Goal: Task Accomplishment & Management: Complete application form

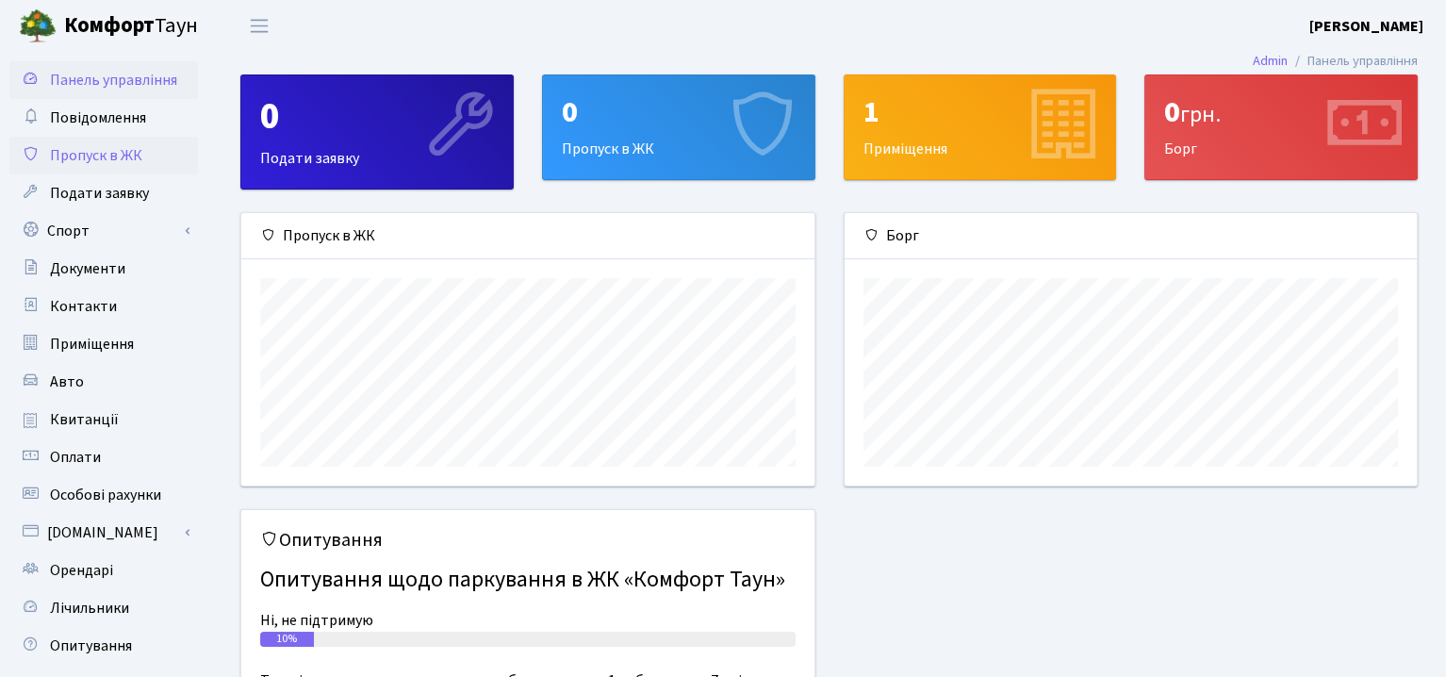
scroll to position [271, 572]
click at [104, 159] on span "Пропуск в ЖК" at bounding box center [96, 155] width 92 height 21
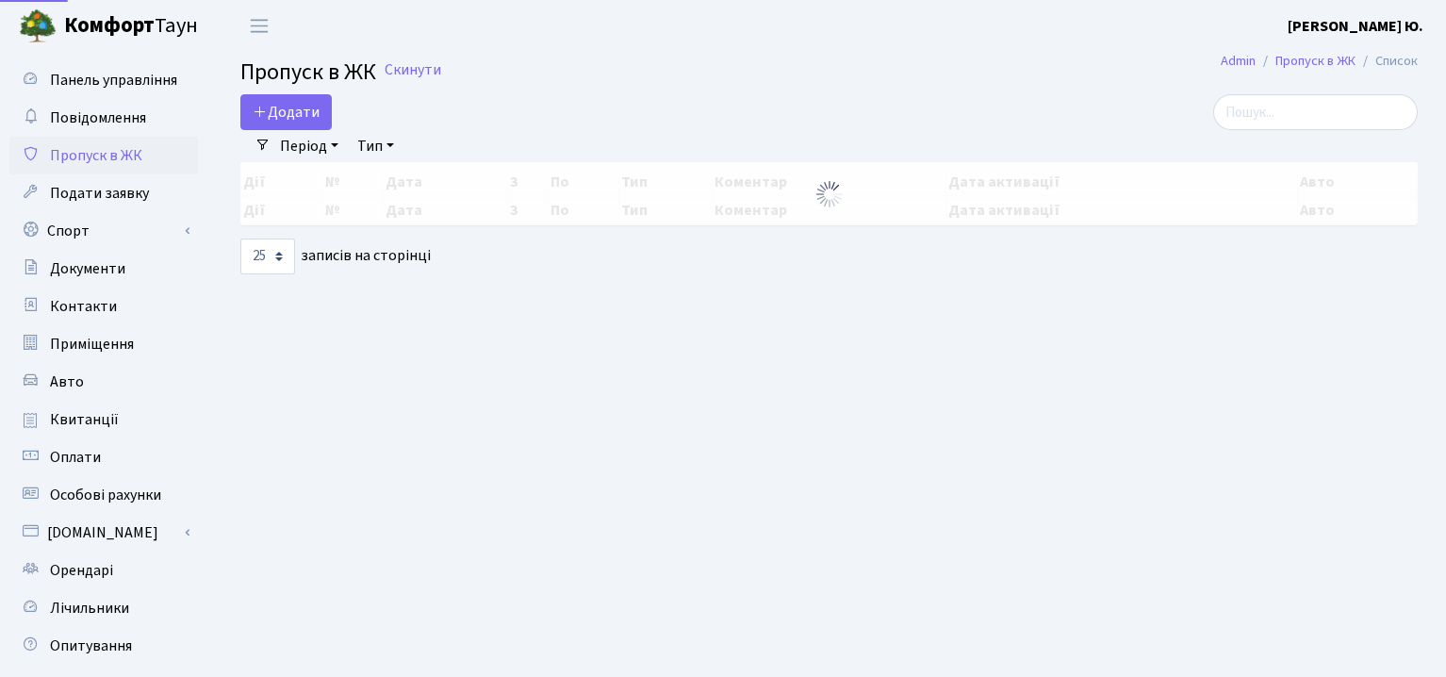
select select "25"
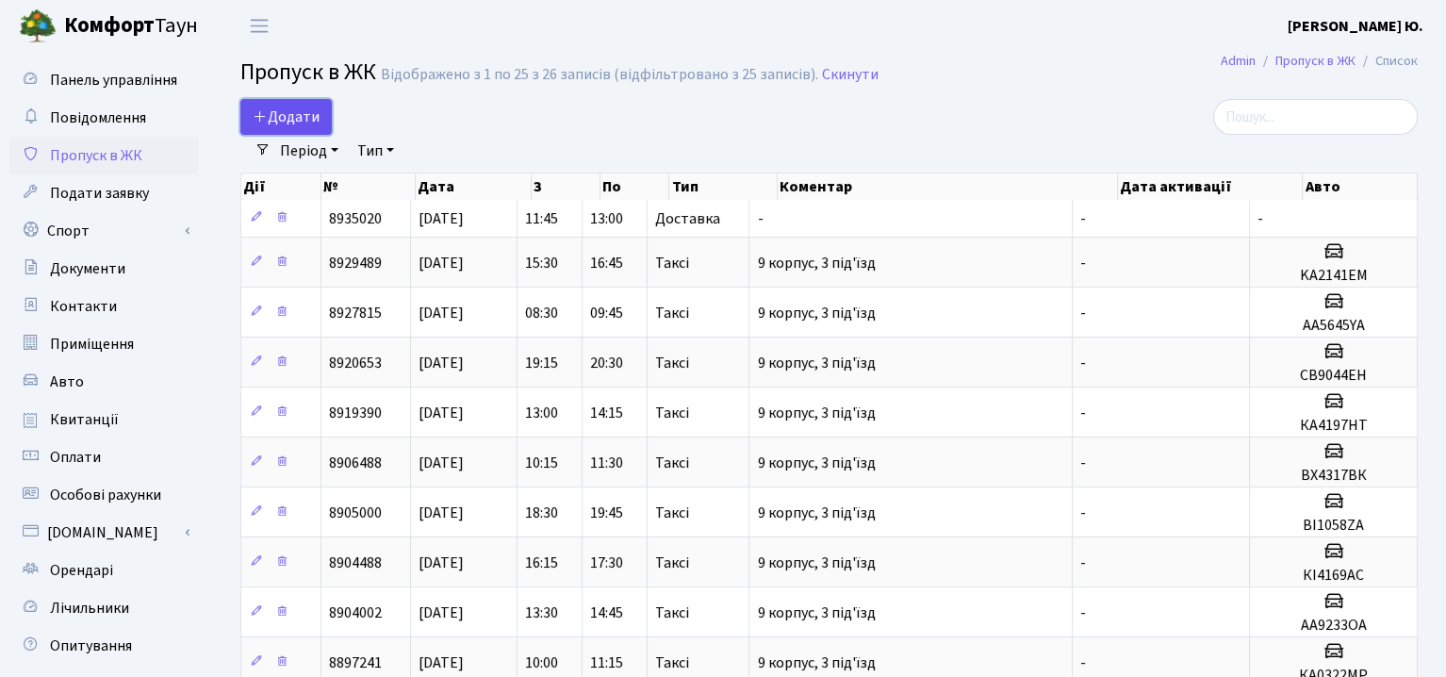
click at [282, 123] on span "Додати" at bounding box center [286, 117] width 67 height 21
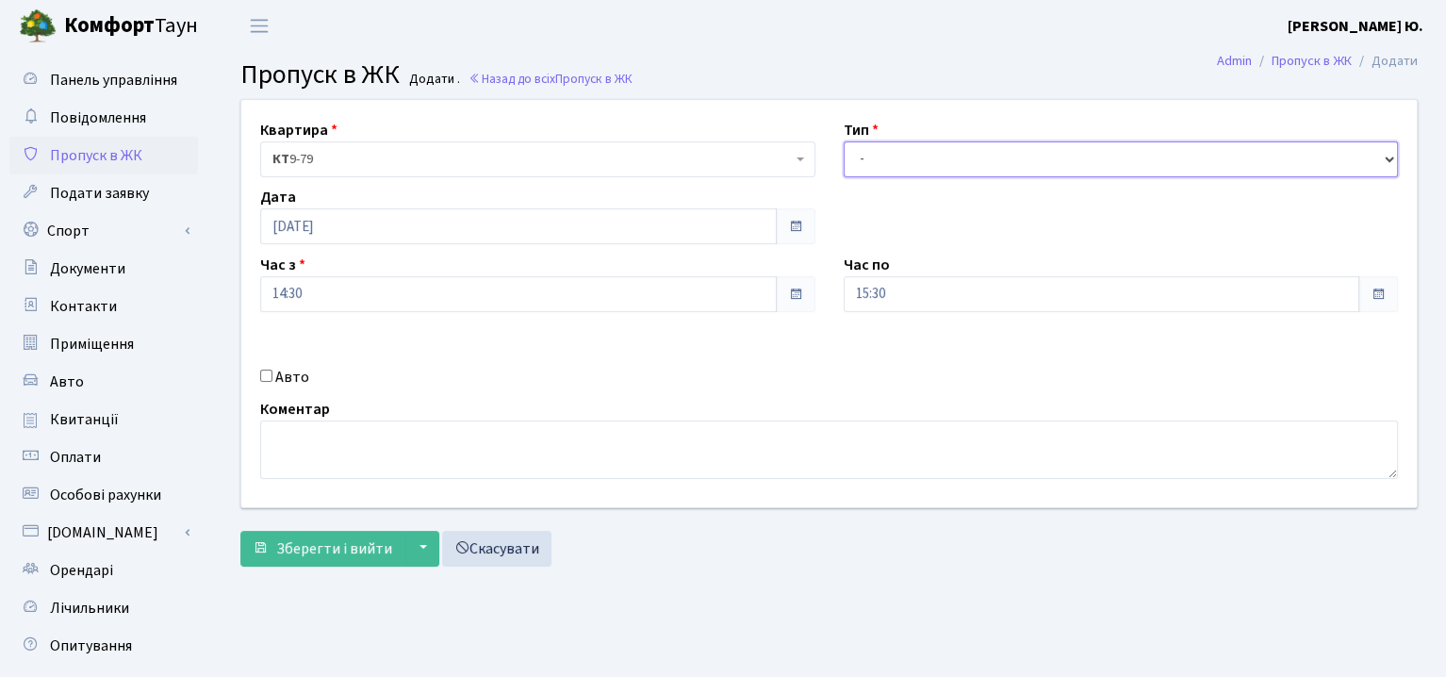
click at [1060, 156] on select "- Доставка Таксі Гості Сервіс" at bounding box center [1121, 159] width 555 height 36
select select "3"
click at [844, 141] on select "- Доставка Таксі Гості Сервіс" at bounding box center [1121, 159] width 555 height 36
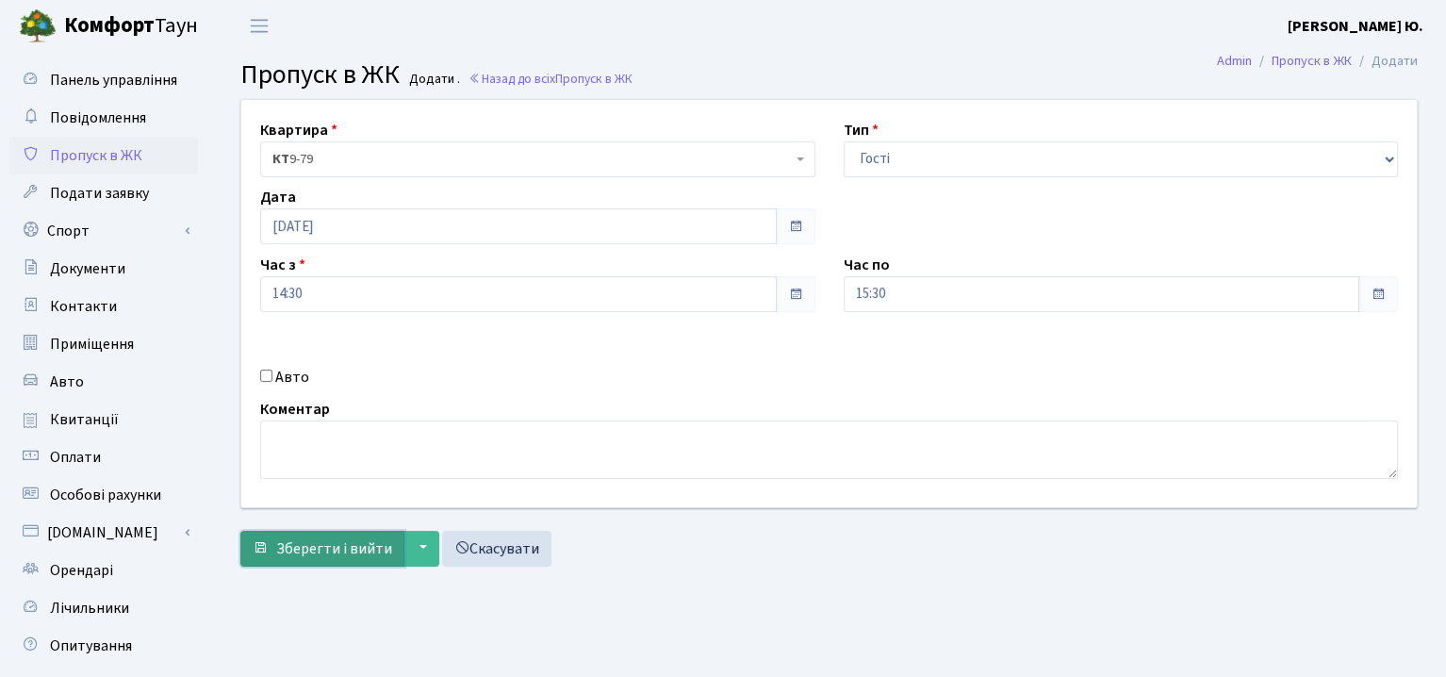
click at [334, 546] on span "Зберегти і вийти" at bounding box center [334, 548] width 116 height 21
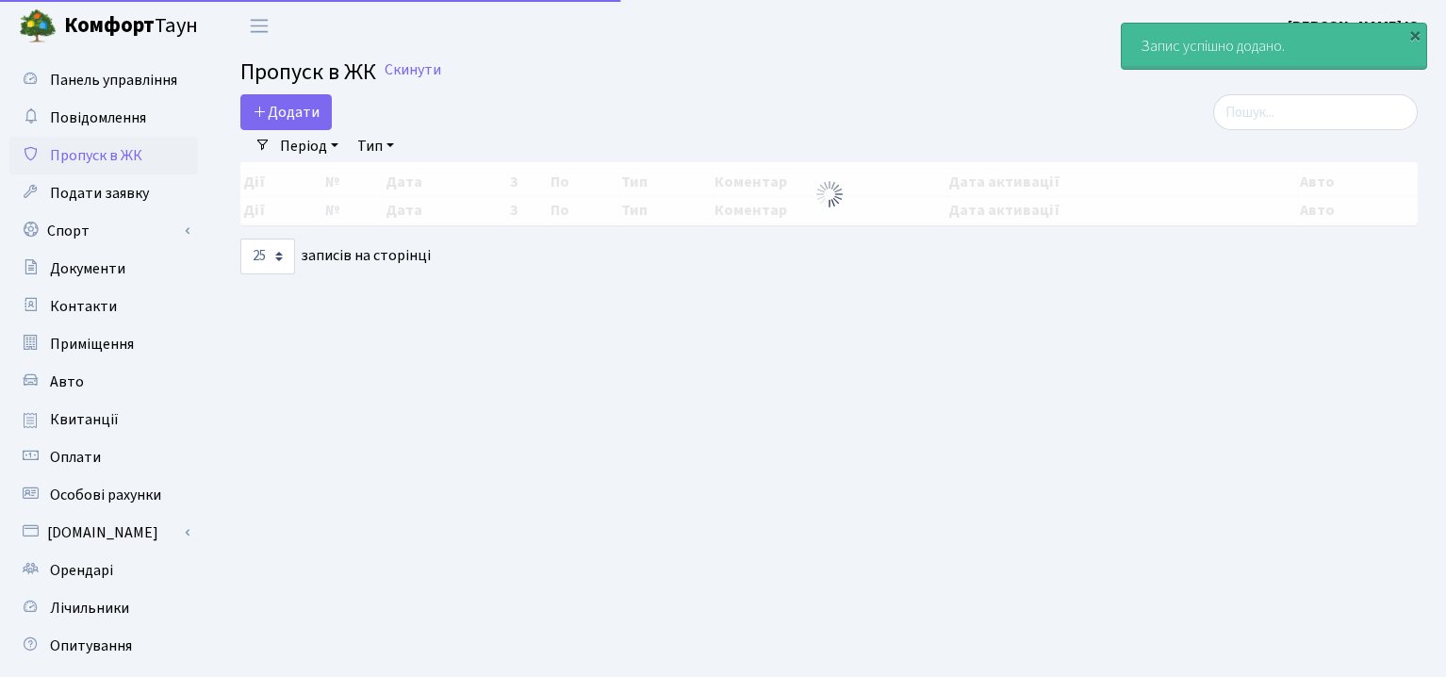
select select "25"
